Goal: Participate in discussion

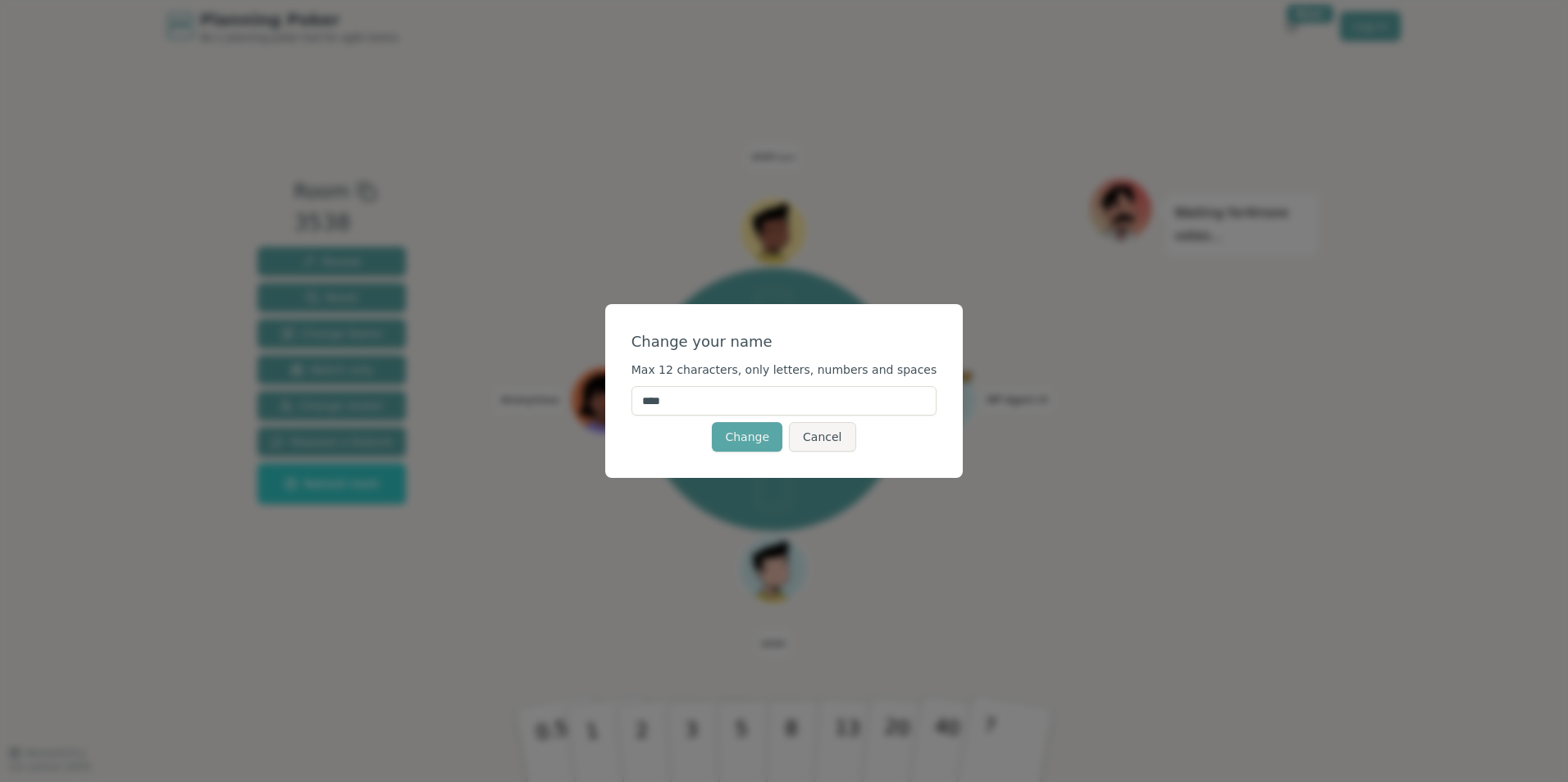
click at [671, 405] on input "****" at bounding box center [784, 401] width 306 height 30
click at [840, 433] on button "Cancel" at bounding box center [822, 437] width 66 height 30
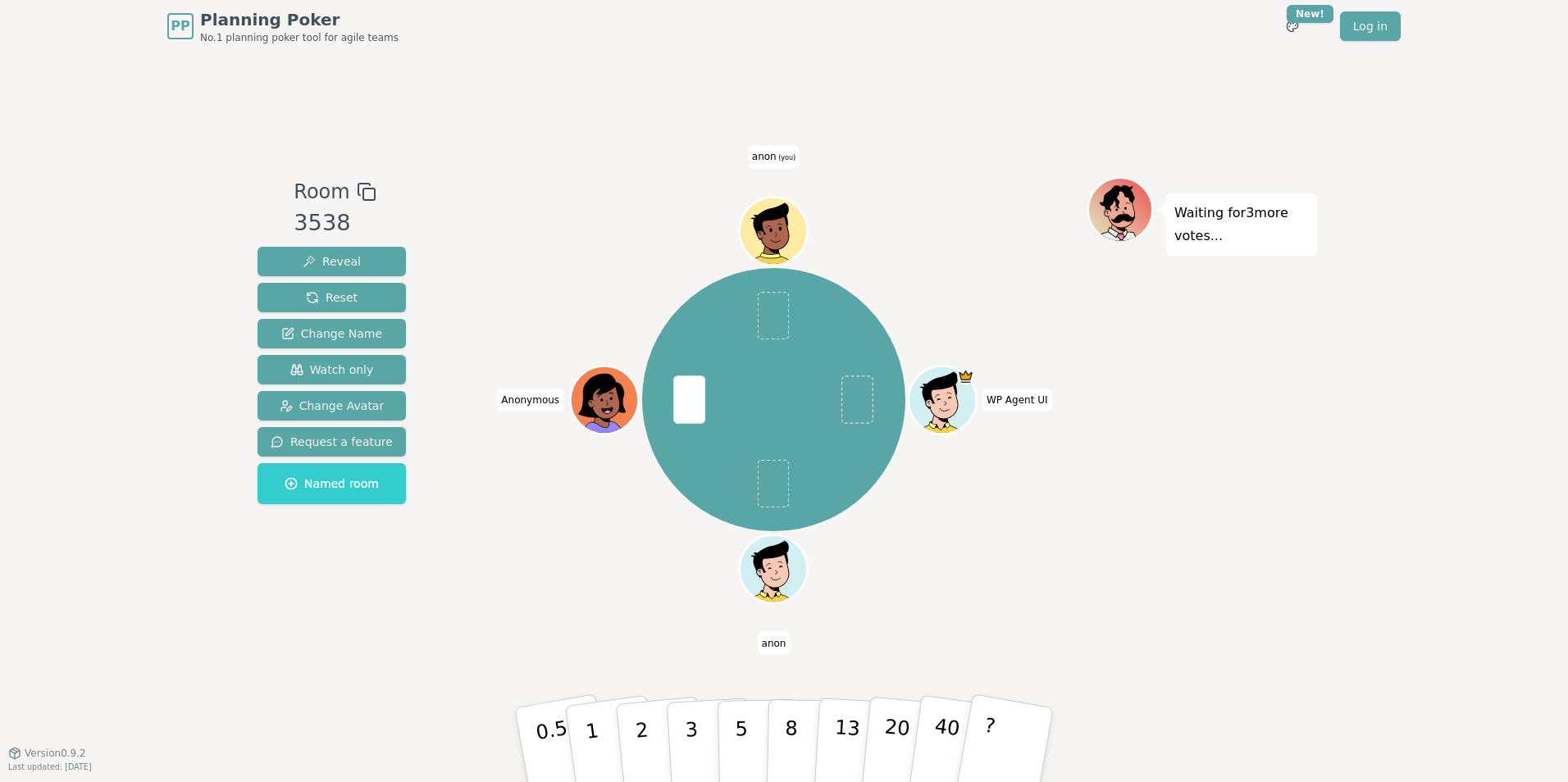
click at [782, 157] on span "(you)" at bounding box center [786, 158] width 20 height 7
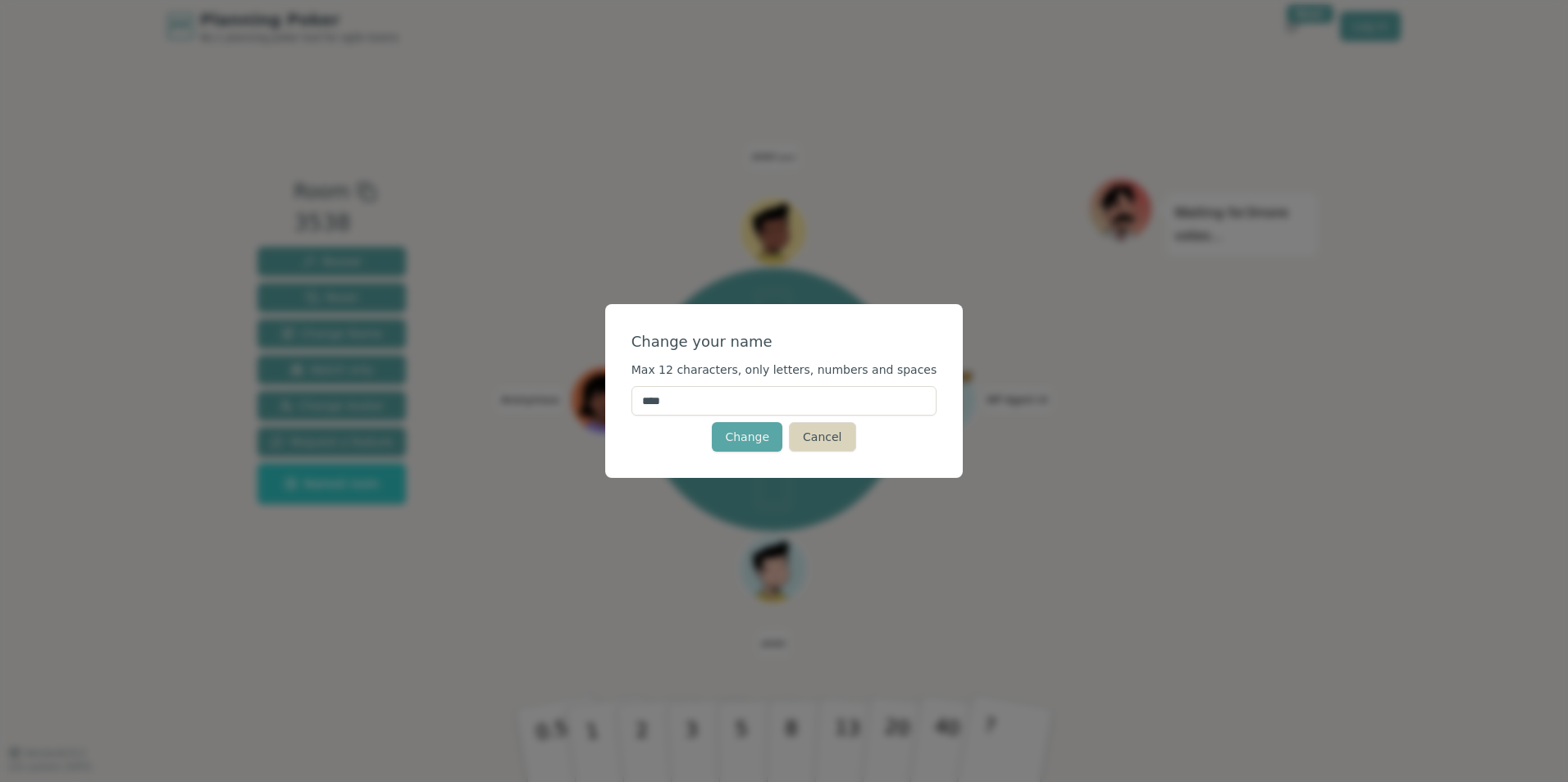
click at [810, 440] on button "Cancel" at bounding box center [822, 437] width 66 height 30
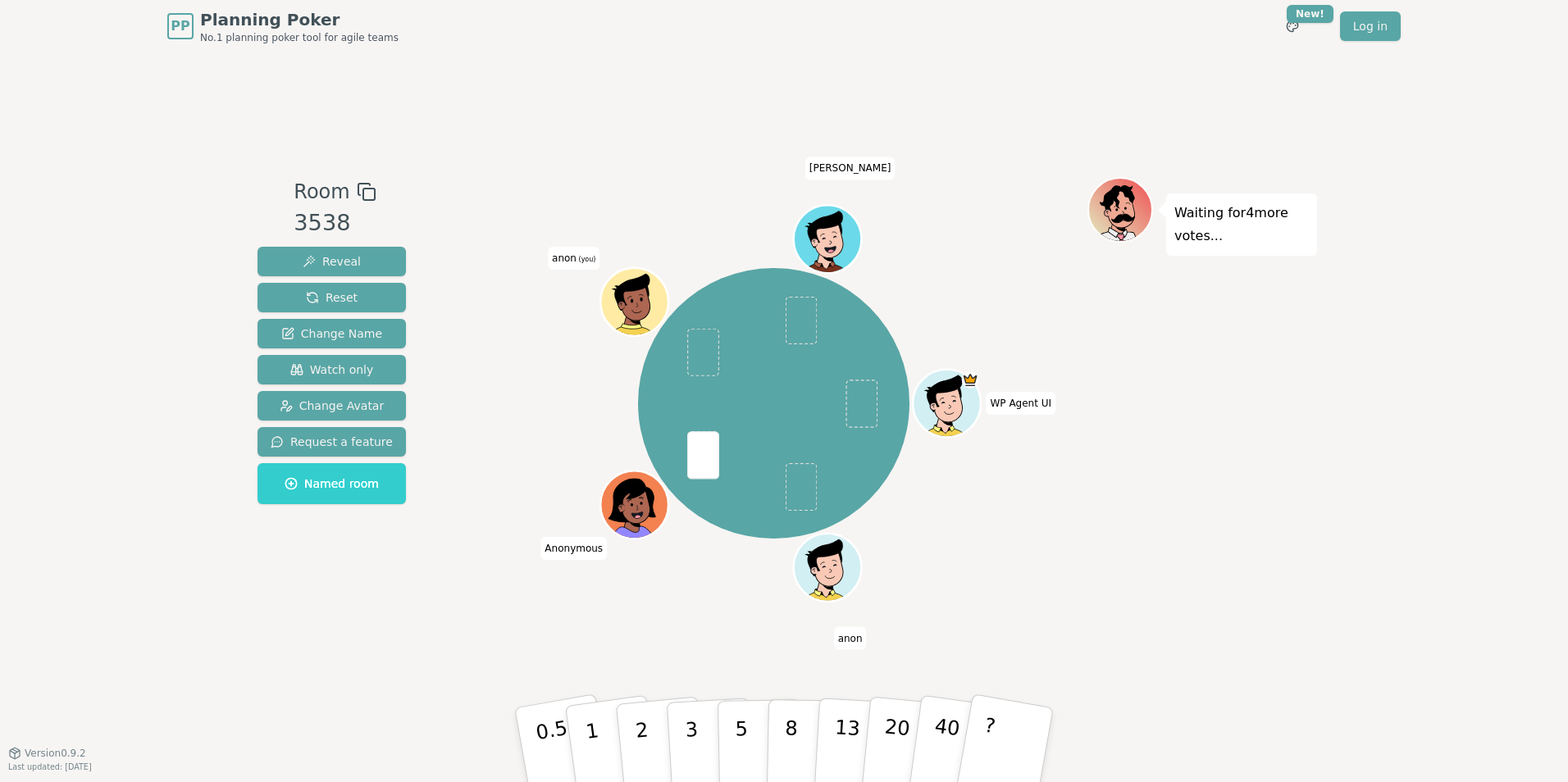
click at [580, 261] on span "(you)" at bounding box center [587, 259] width 20 height 7
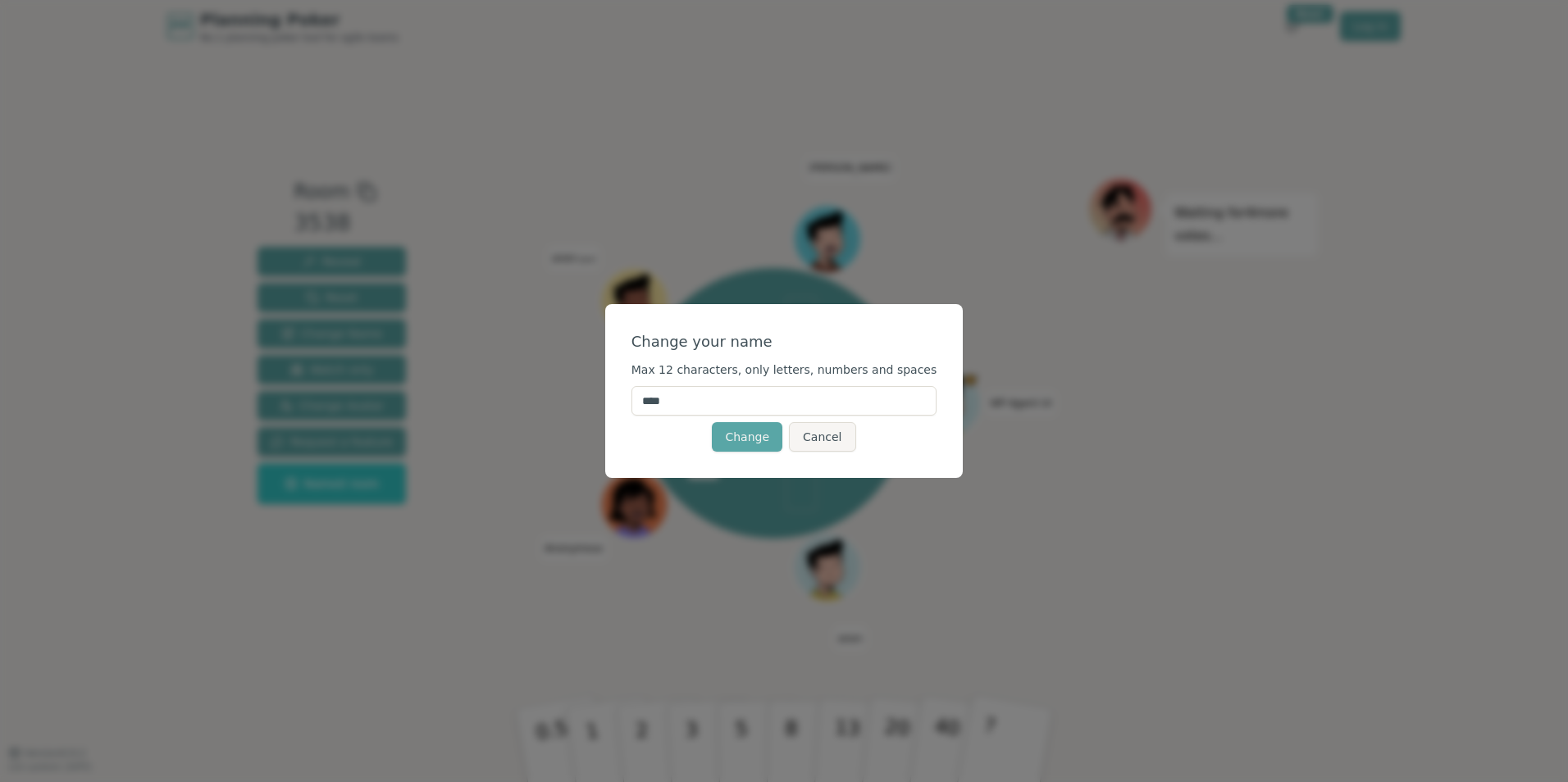
click at [670, 405] on input "****" at bounding box center [784, 401] width 306 height 30
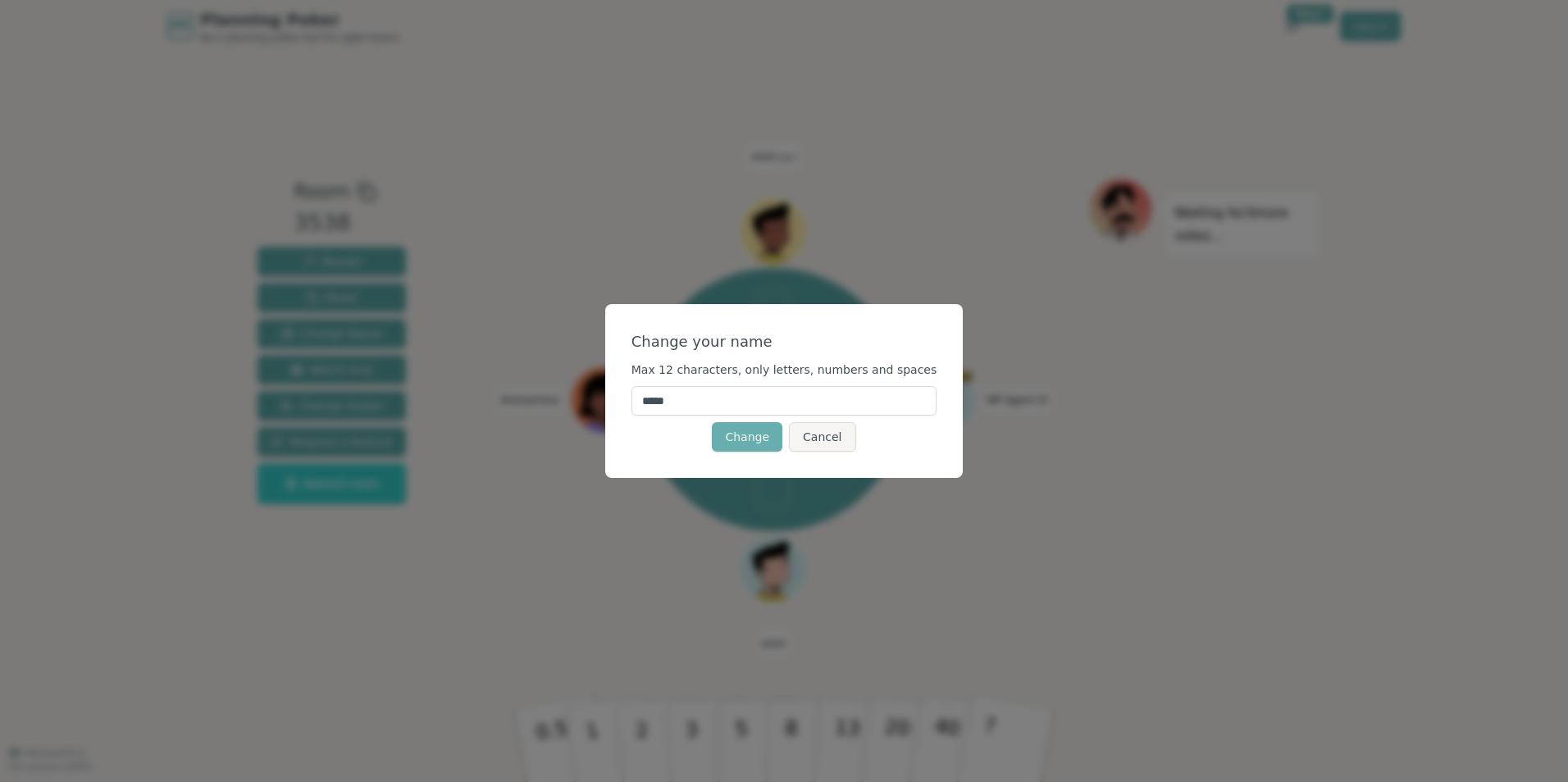
type input "*****"
click at [767, 436] on button "Change" at bounding box center [747, 437] width 71 height 30
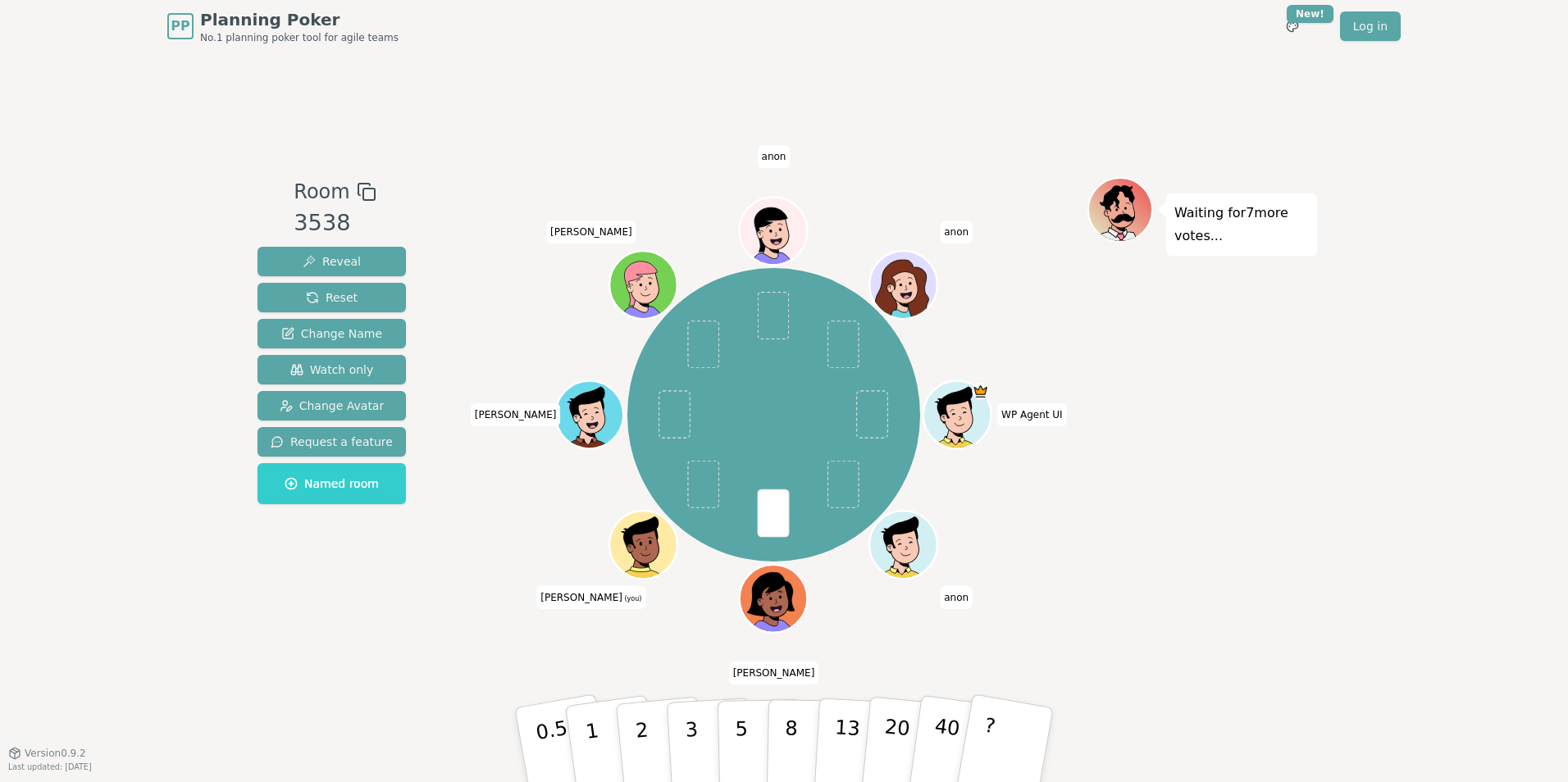
click at [622, 602] on span "(you)" at bounding box center [632, 598] width 20 height 7
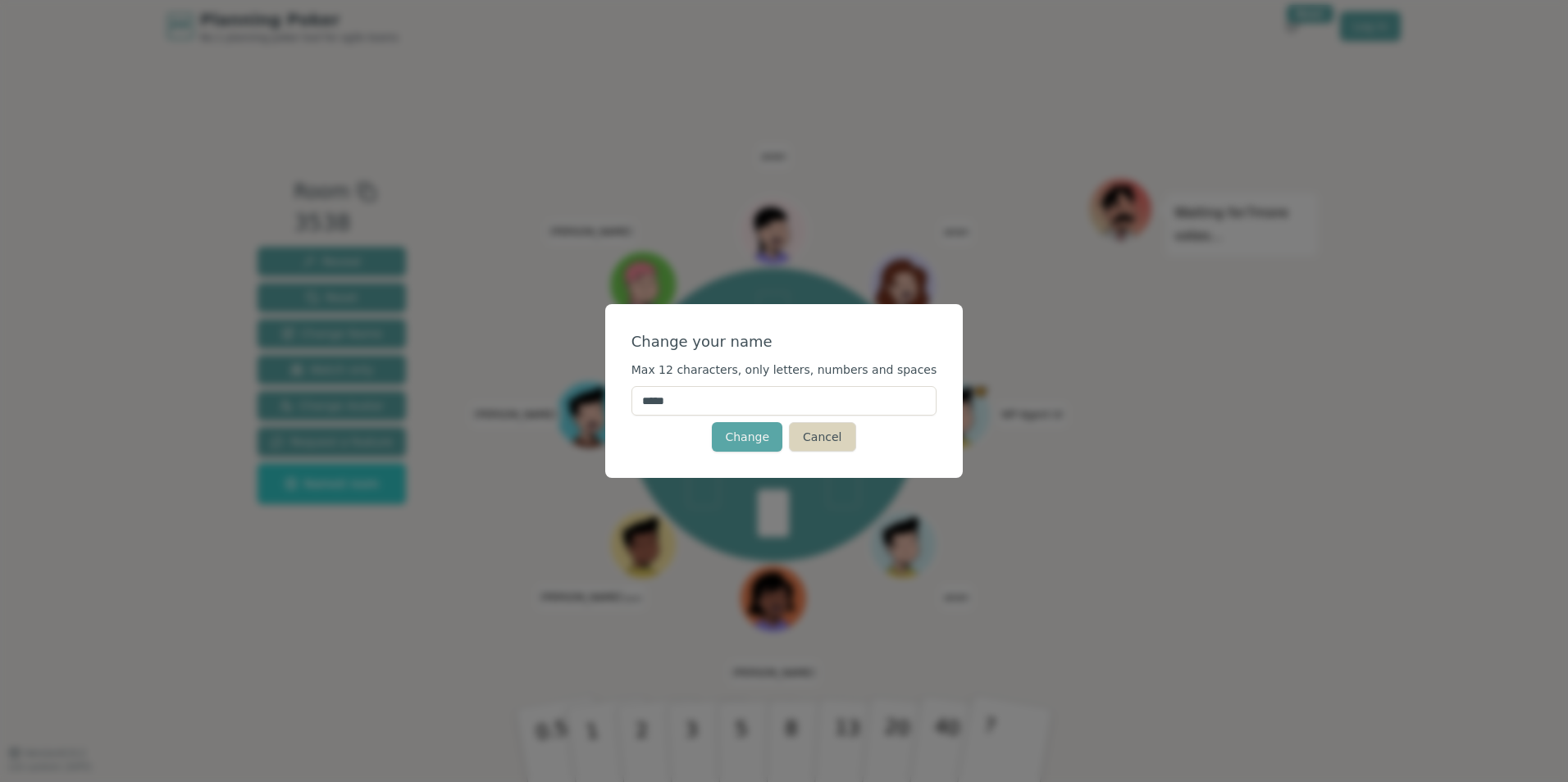
click at [821, 443] on button "Cancel" at bounding box center [822, 437] width 66 height 30
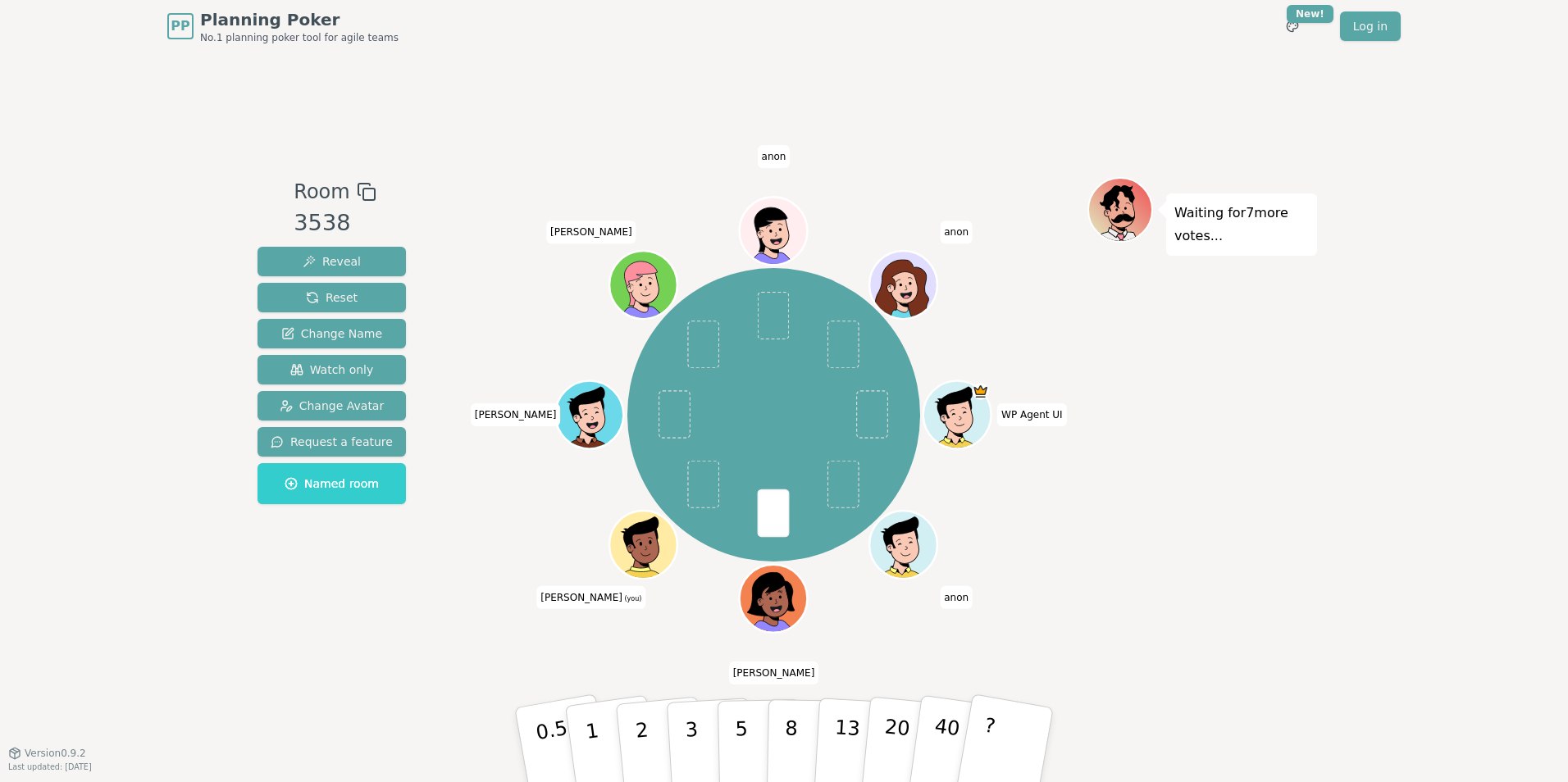
click at [660, 553] on icon at bounding box center [647, 555] width 33 height 12
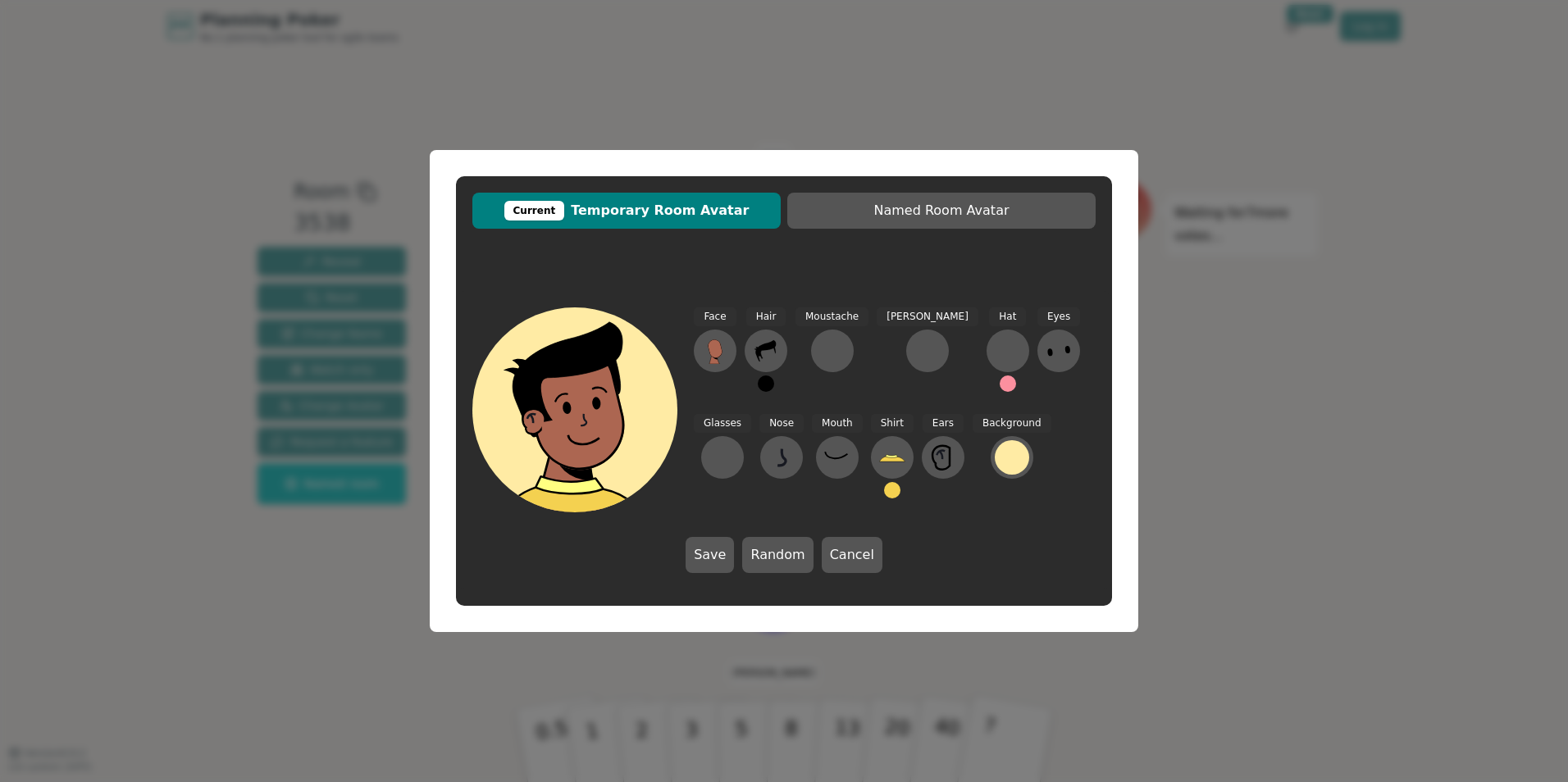
click at [1236, 395] on div "Current Temporary Room Avatar Named Room Avatar Face Hair Moustache Beard Hat E…" at bounding box center [784, 391] width 1568 height 782
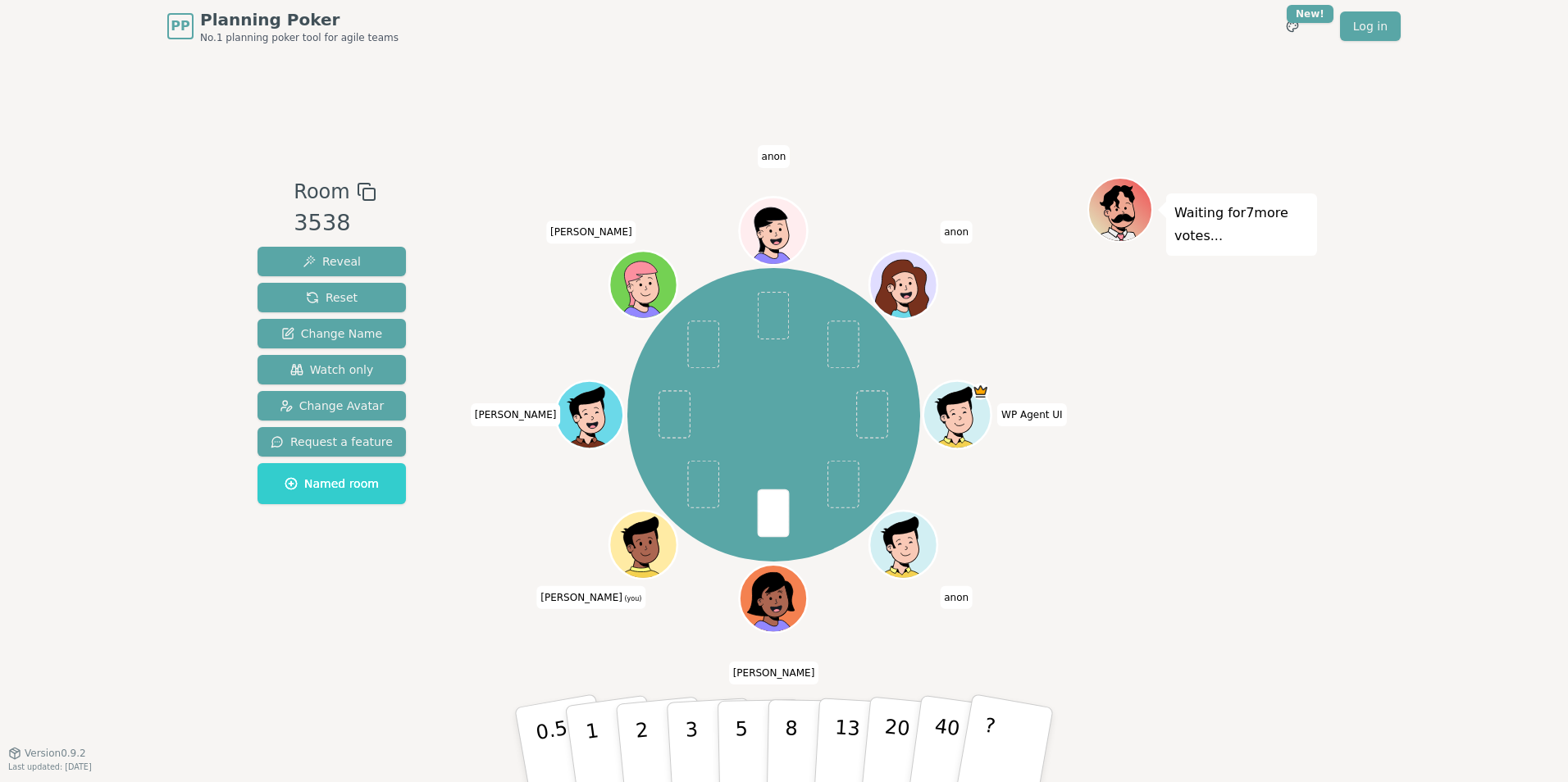
click at [592, 603] on span "Scott (you)" at bounding box center [591, 597] width 109 height 23
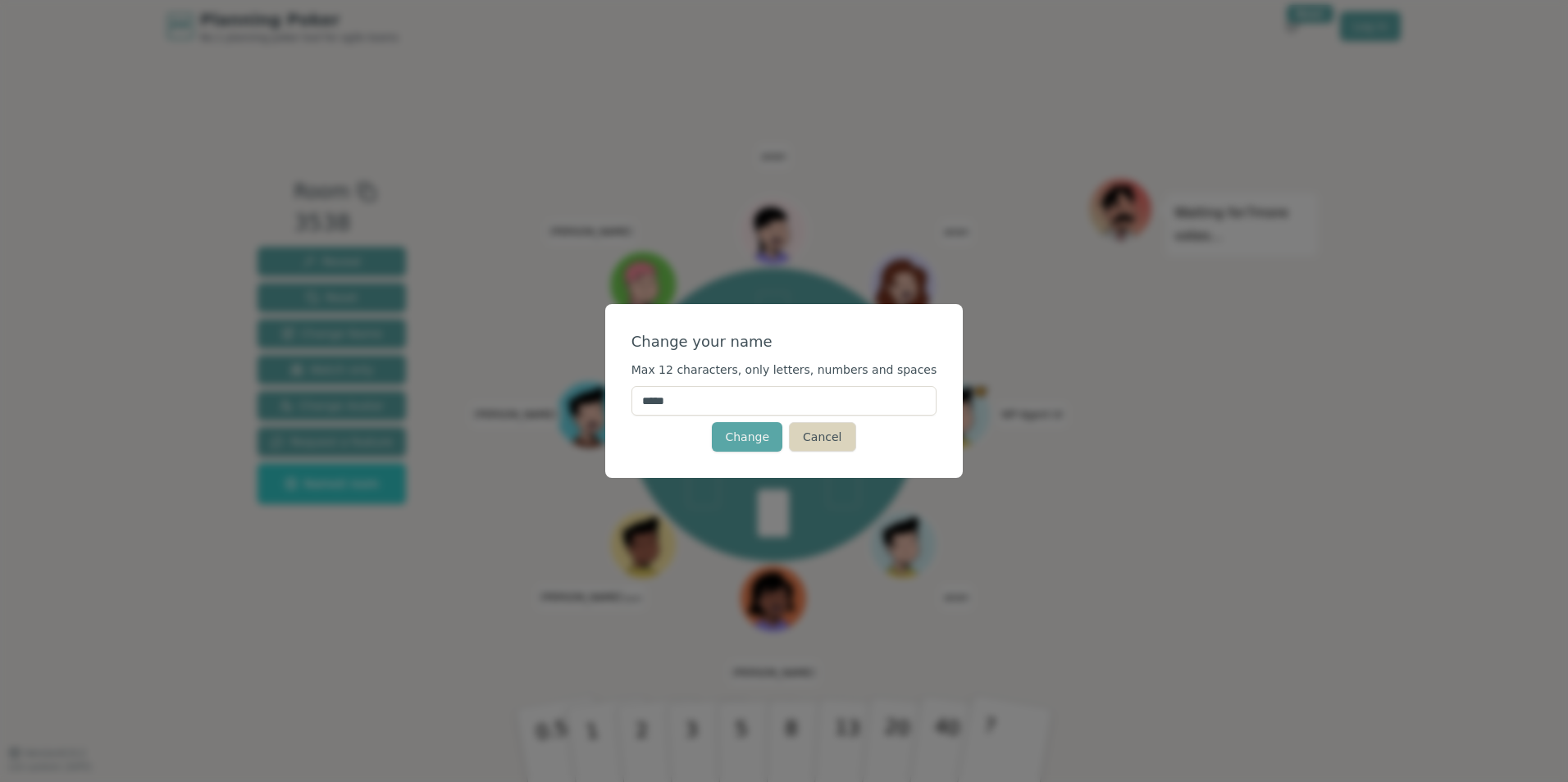
click at [837, 432] on button "Cancel" at bounding box center [822, 437] width 66 height 30
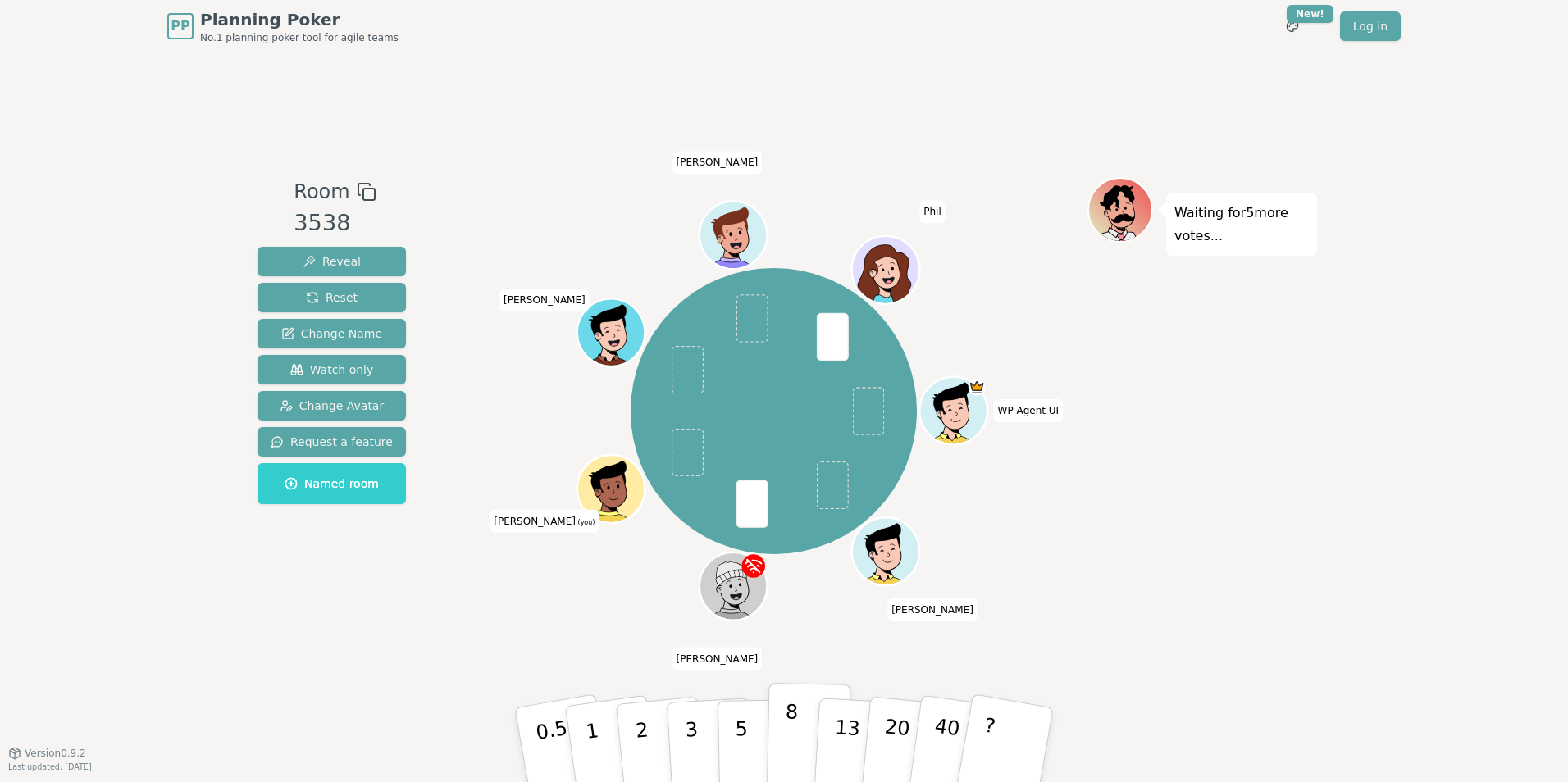
click at [783, 741] on button "8" at bounding box center [809, 746] width 85 height 124
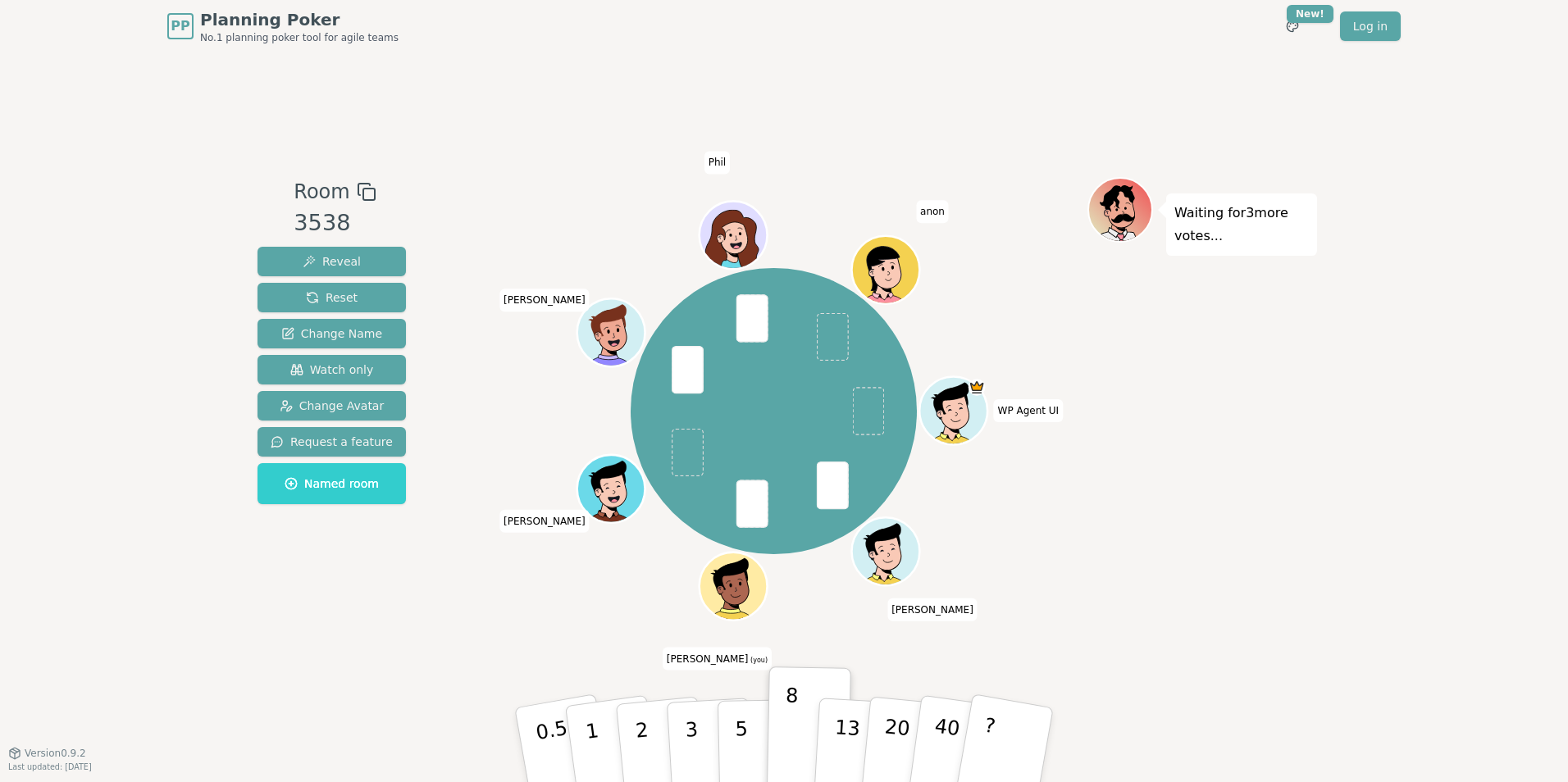
drag, startPoint x: 728, startPoint y: 663, endPoint x: 1134, endPoint y: 468, distance: 450.4
click at [1136, 467] on div "Waiting for 3 more votes..." at bounding box center [1202, 403] width 230 height 451
